Goal: Information Seeking & Learning: Find specific fact

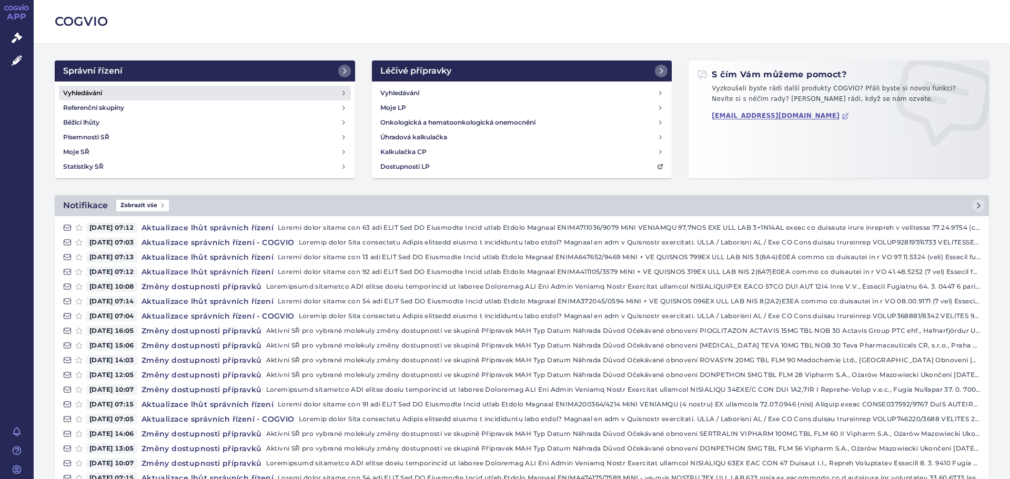
click at [76, 94] on h4 "Vyhledávání" at bounding box center [82, 93] width 39 height 11
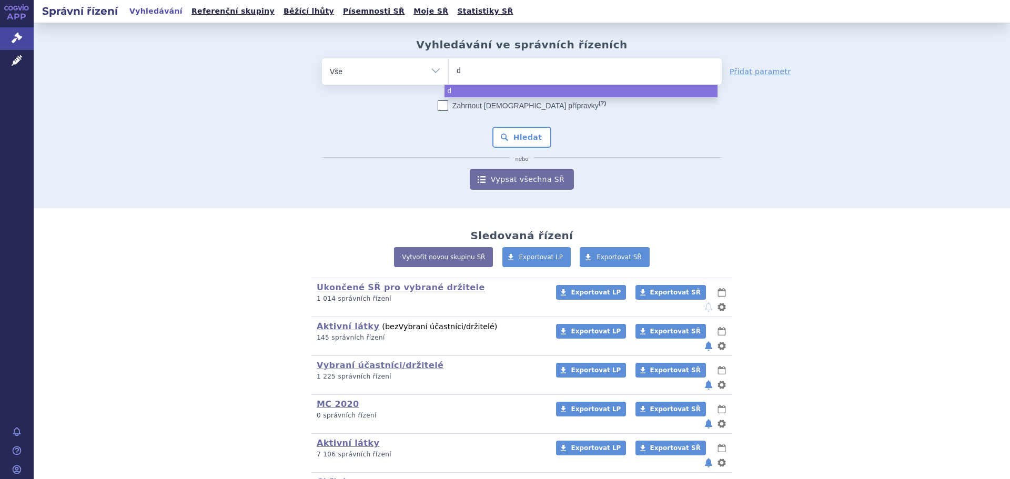
type input "dy"
type input "dymi"
type input "dymis"
type input "dymist"
type input "dymisti"
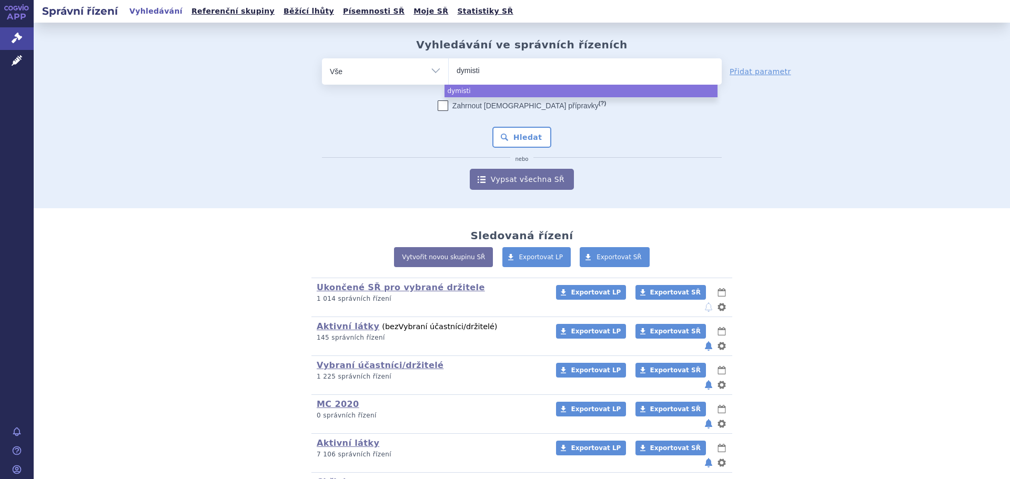
type input "dymistin"
select select "dymistin"
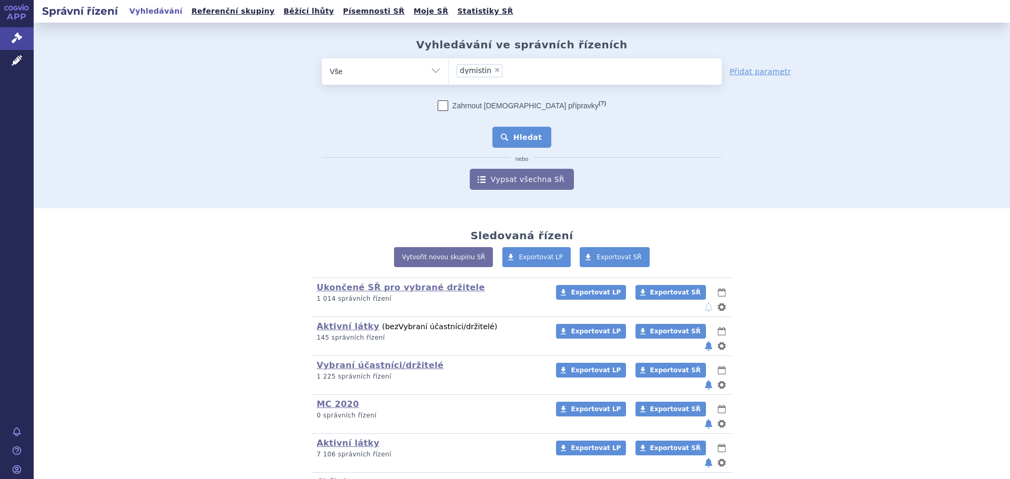
click at [516, 132] on button "Hledat" at bounding box center [522, 137] width 59 height 21
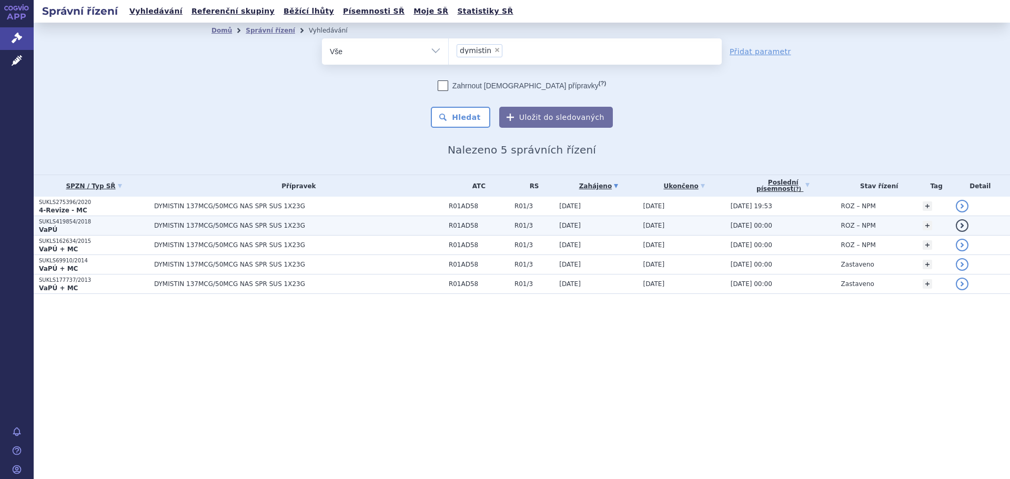
click at [124, 223] on p "SUKLS419854/2018" at bounding box center [94, 221] width 110 height 7
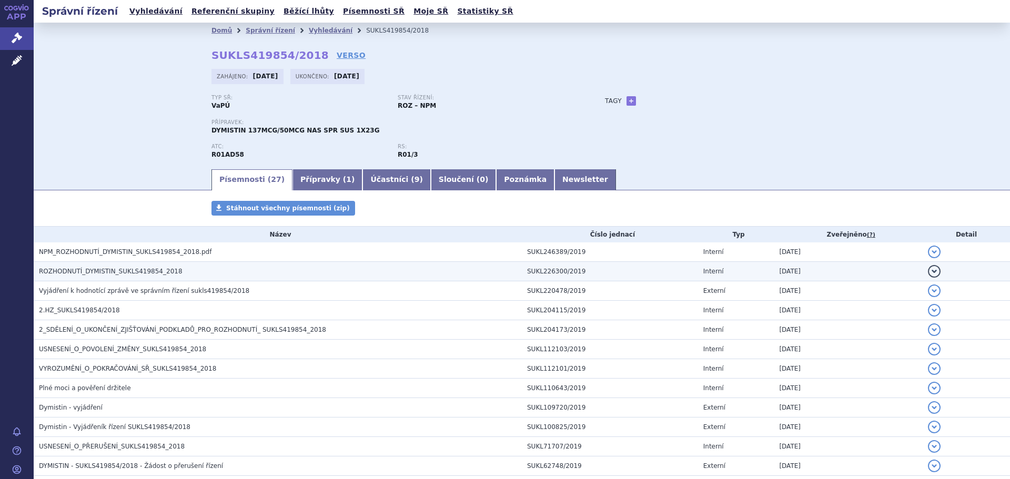
click at [135, 275] on span "ROZHODNUTÍ_DYMISTIN_SUKLS419854_2018" at bounding box center [111, 271] width 144 height 7
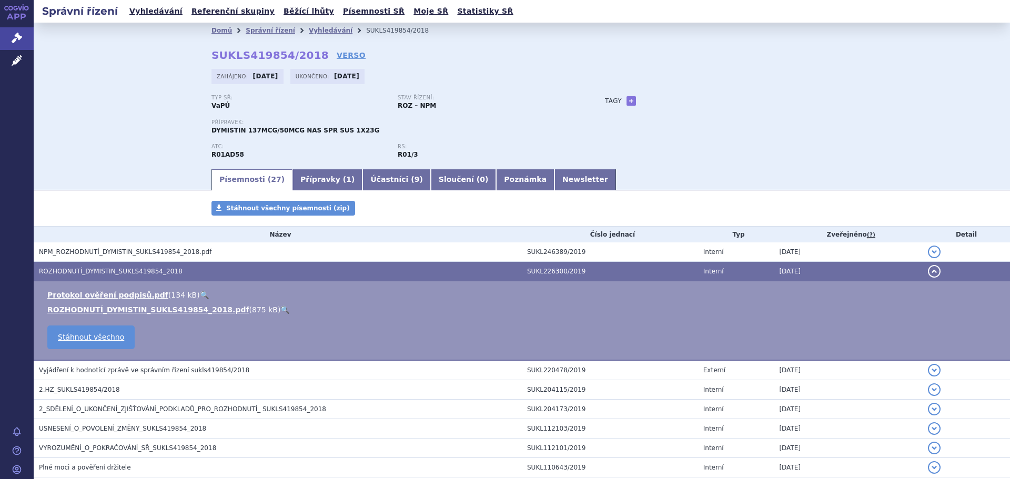
click at [280, 307] on link "🔍" at bounding box center [284, 310] width 9 height 8
